Goal: Find specific page/section: Find specific page/section

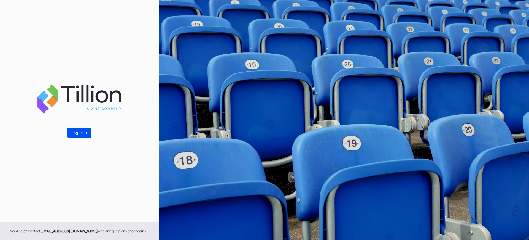
click at [71, 131] on button "Log In ->" at bounding box center [79, 132] width 24 height 10
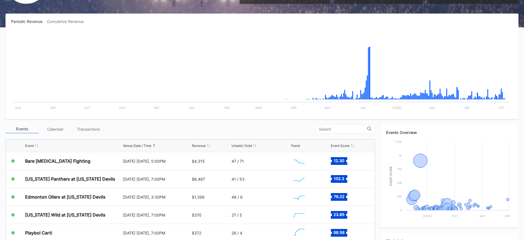
scroll to position [83, 0]
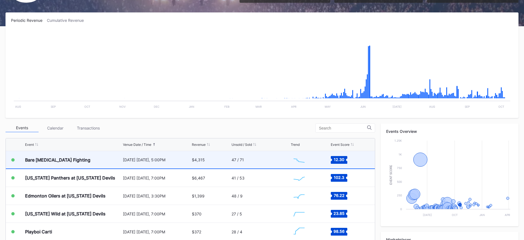
click at [140, 157] on div "[DATE] [DATE], 5:00PM" at bounding box center [157, 159] width 68 height 5
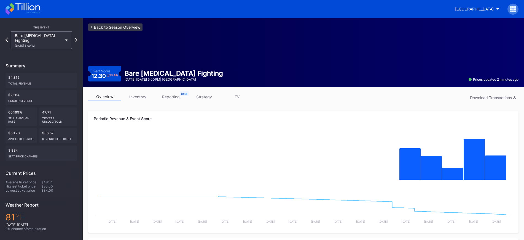
click at [104, 27] on link "<- Back to Season Overview" at bounding box center [115, 26] width 54 height 7
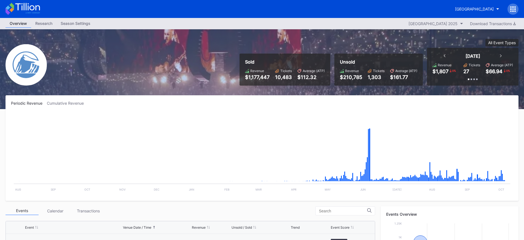
scroll to position [968, 0]
